Goal: Navigation & Orientation: Find specific page/section

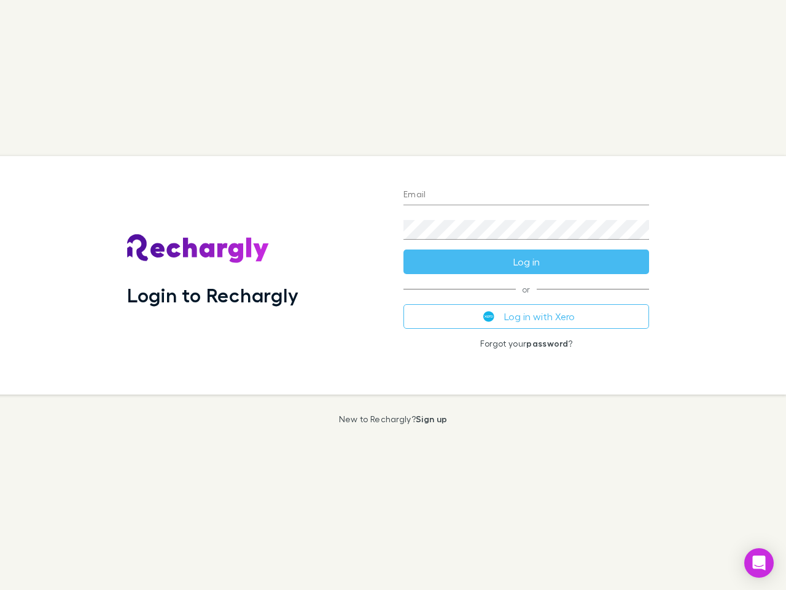
click at [393, 295] on div "Login to Rechargly" at bounding box center [255, 275] width 276 height 238
click at [527, 195] on input "Email" at bounding box center [527, 196] width 246 height 20
click at [527, 262] on button "Log in" at bounding box center [527, 261] width 246 height 25
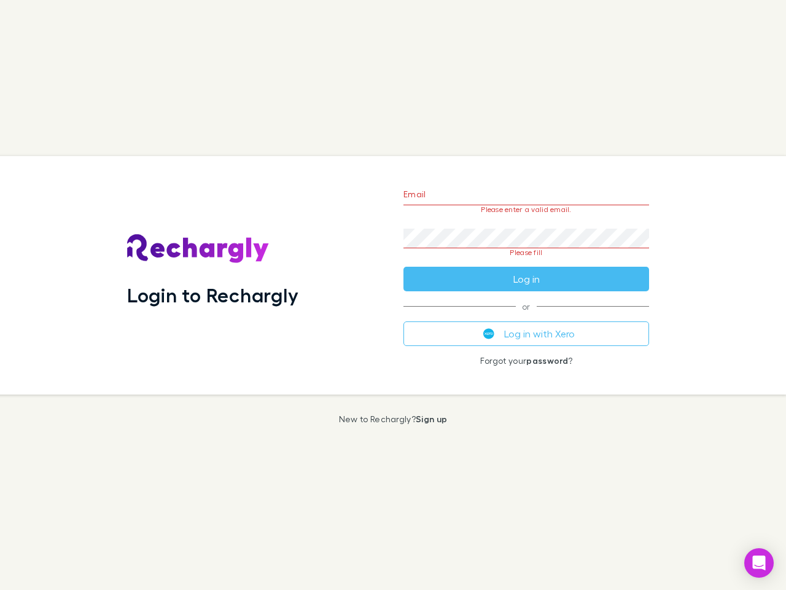
click at [527, 316] on div "Email Please enter a valid email. Password Please fill Log in or Log in with Xe…" at bounding box center [526, 275] width 265 height 238
click at [759, 563] on icon "Open Intercom Messenger" at bounding box center [759, 562] width 13 height 15
